Goal: Transaction & Acquisition: Book appointment/travel/reservation

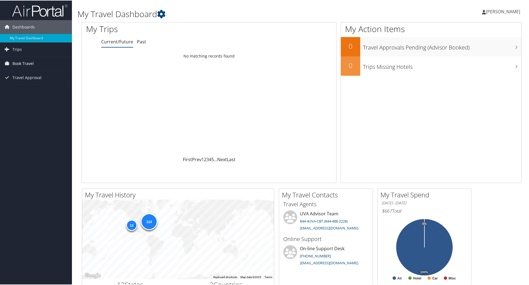
click at [22, 63] on span "Book Travel" at bounding box center [22, 63] width 21 height 14
click at [33, 90] on link "Book/Manage Online Trips" at bounding box center [36, 91] width 72 height 8
